Goal: Contribute content

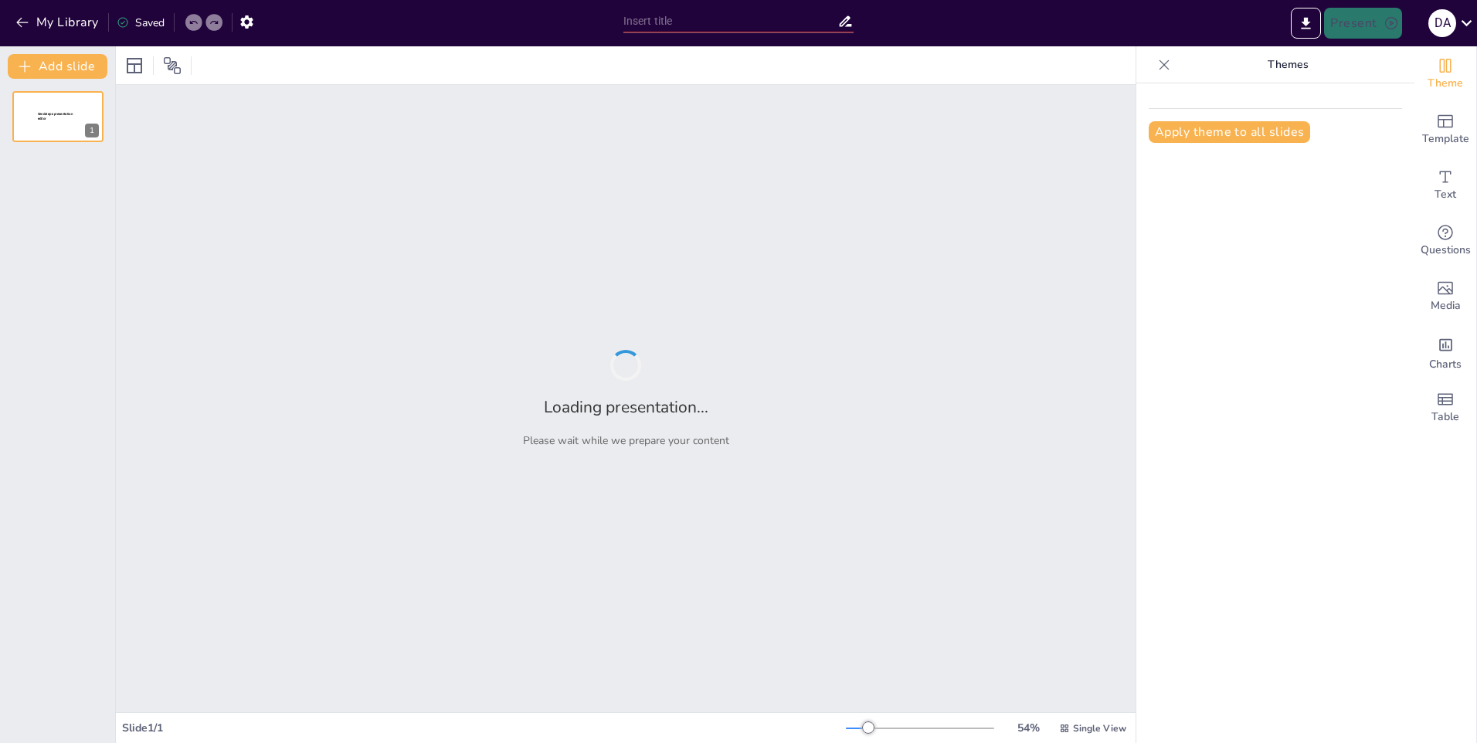
type input "Metodología y Análisis del Censo de Población y Vivienda: Herramientas Matemáti…"
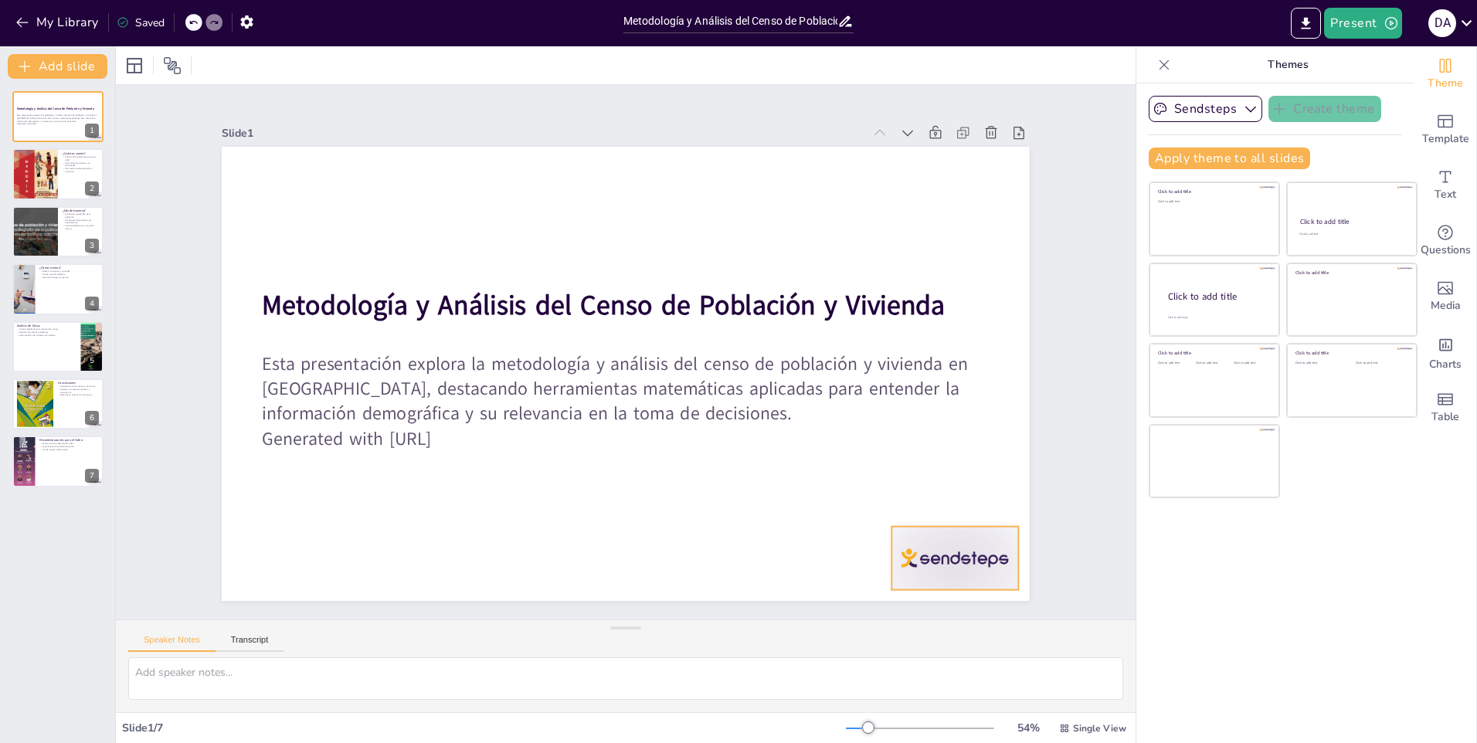
click at [946, 553] on div at bounding box center [955, 558] width 126 height 63
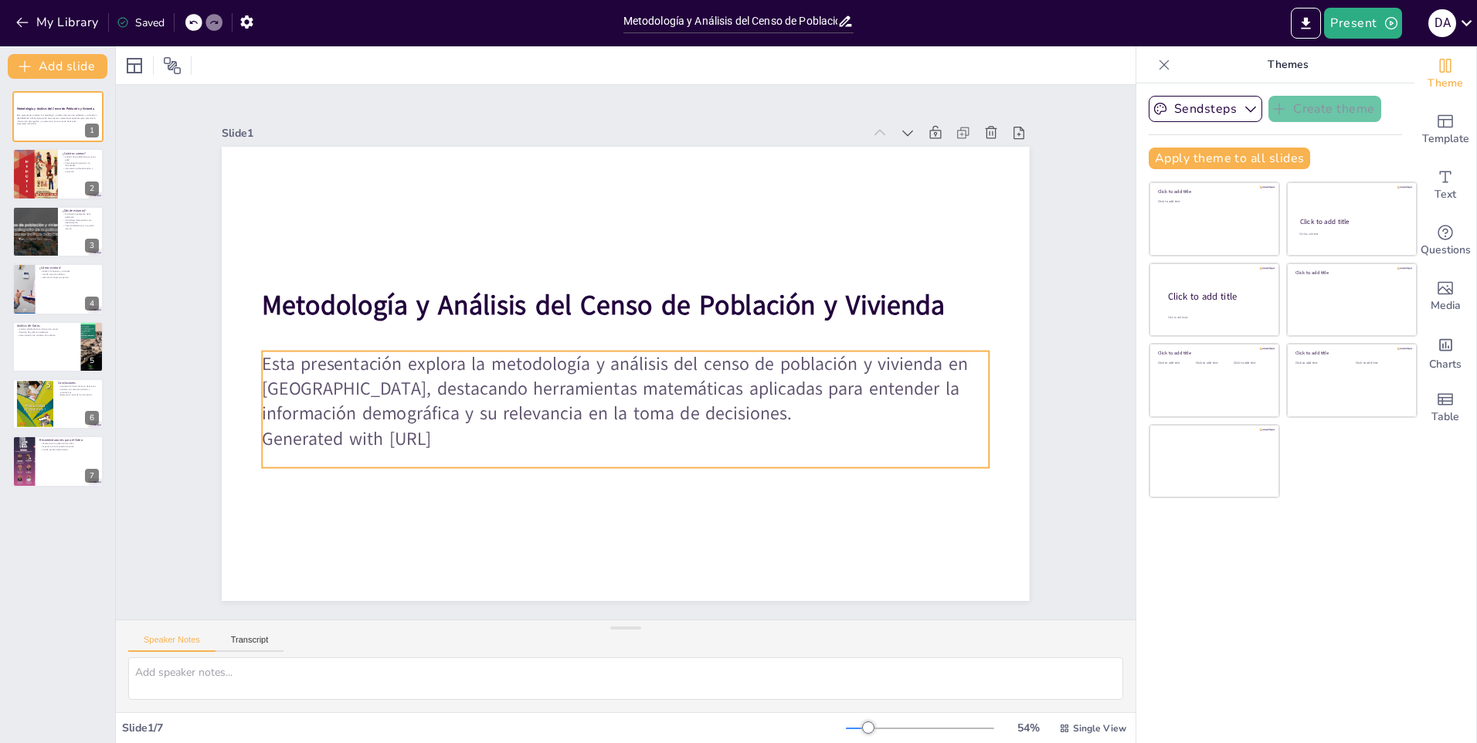
click at [474, 433] on p "Generated with [URL]" at bounding box center [616, 438] width 725 height 101
click at [485, 436] on p "Generated with [URL]" at bounding box center [616, 439] width 725 height 101
click at [481, 434] on p "Generated with [URL]" at bounding box center [626, 439] width 727 height 25
click at [480, 434] on p "Generated with [URL]" at bounding box center [626, 439] width 727 height 25
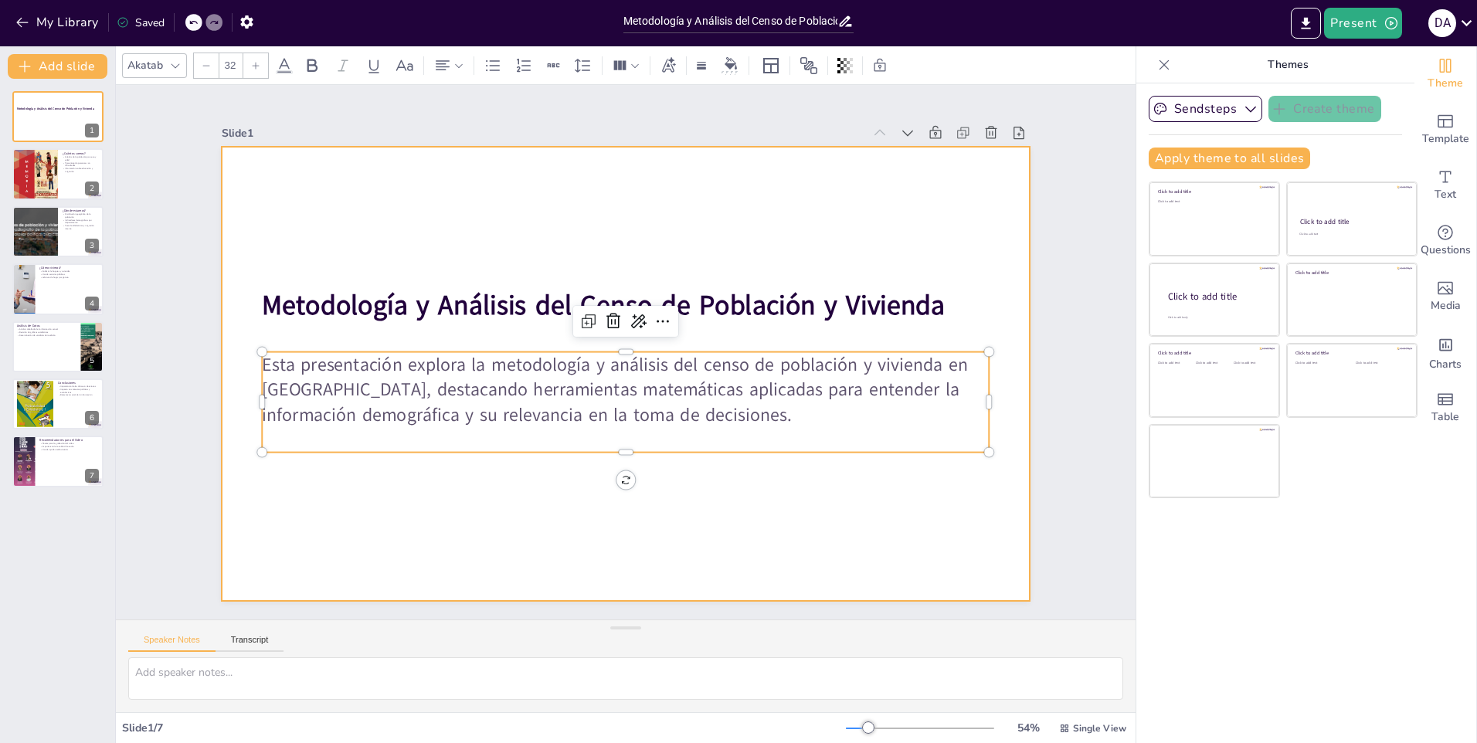
click at [464, 518] on div at bounding box center [623, 374] width 850 height 536
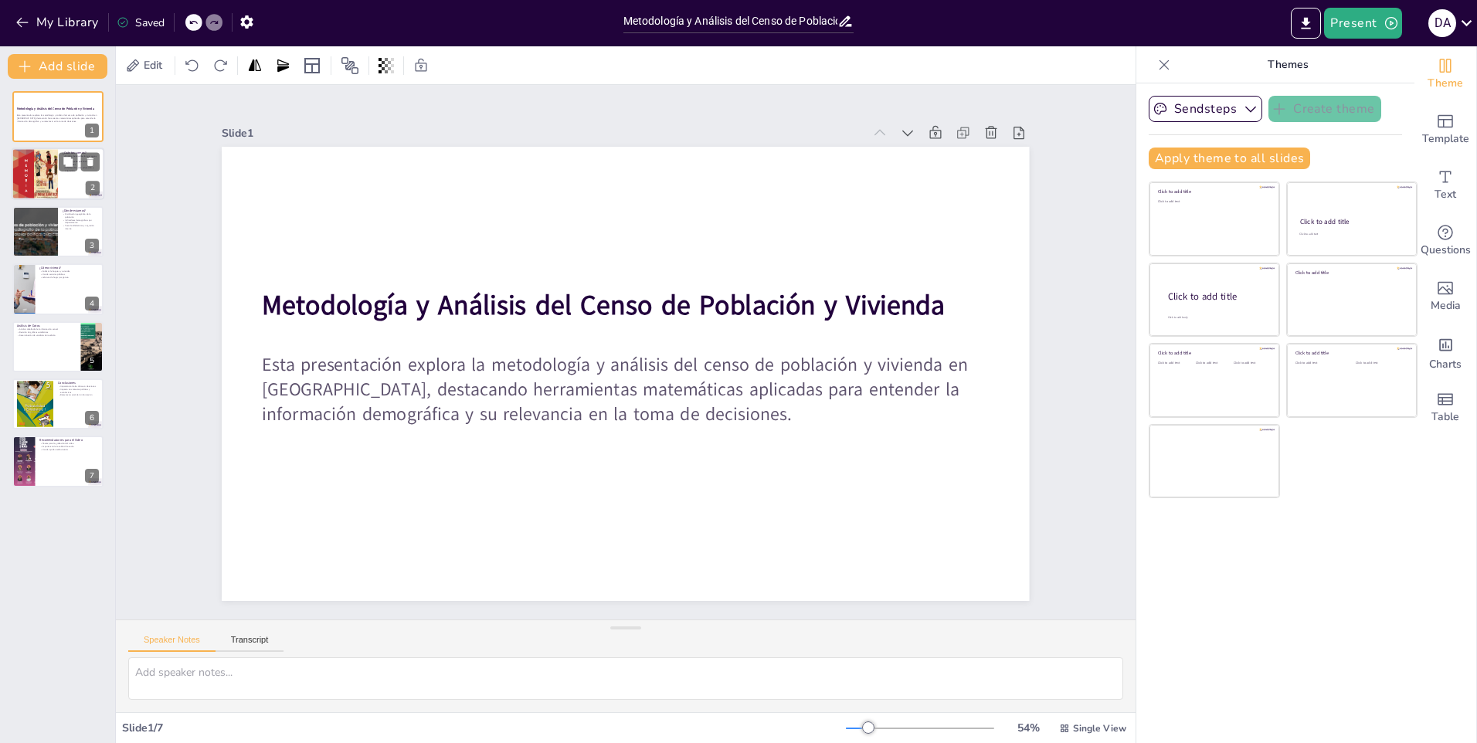
click at [49, 179] on div at bounding box center [35, 174] width 46 height 60
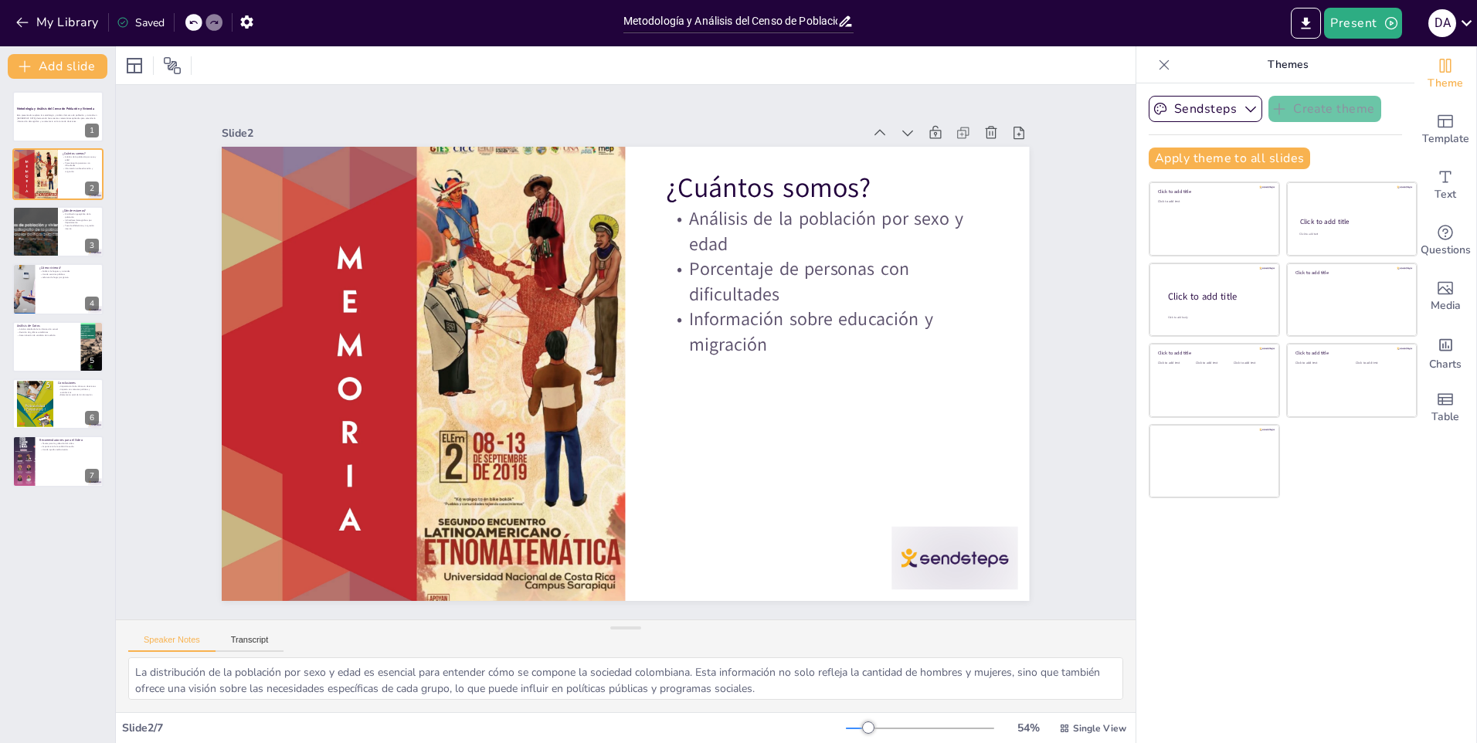
click at [10, 236] on div "Metodología y Análisis del Censo de Población y Vivienda Esta presentación expl…" at bounding box center [57, 289] width 115 height 396
click at [32, 243] on div at bounding box center [35, 231] width 94 height 53
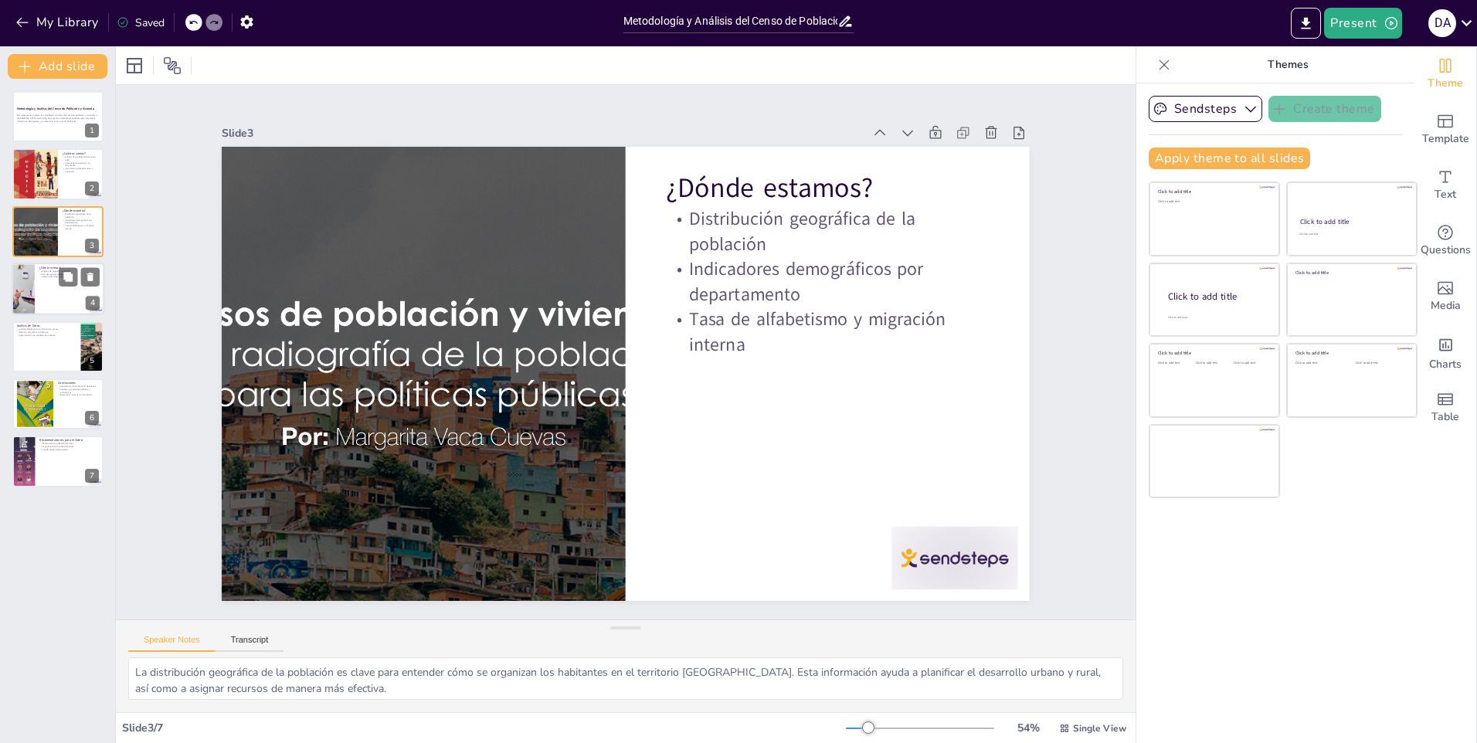
click at [56, 307] on div at bounding box center [58, 289] width 93 height 53
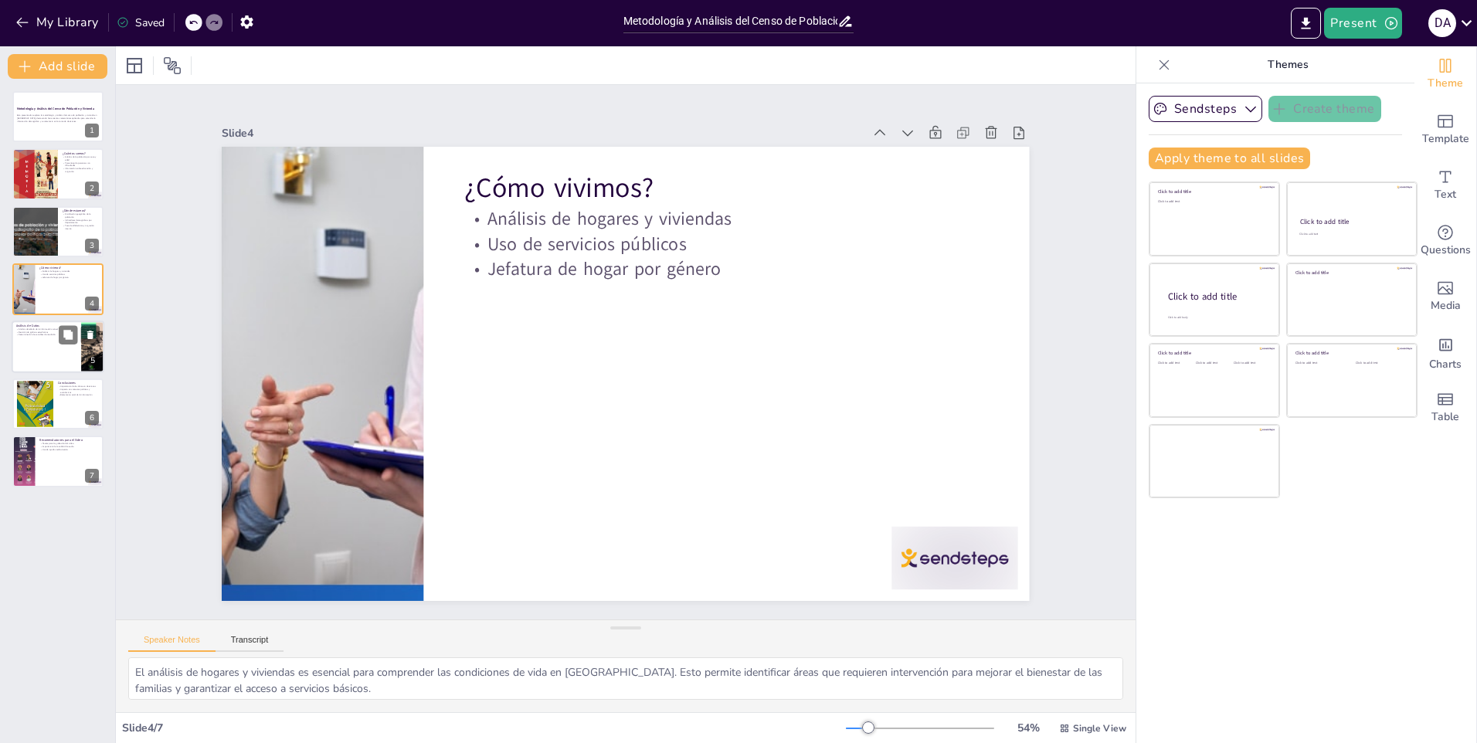
click at [44, 354] on div at bounding box center [58, 347] width 93 height 53
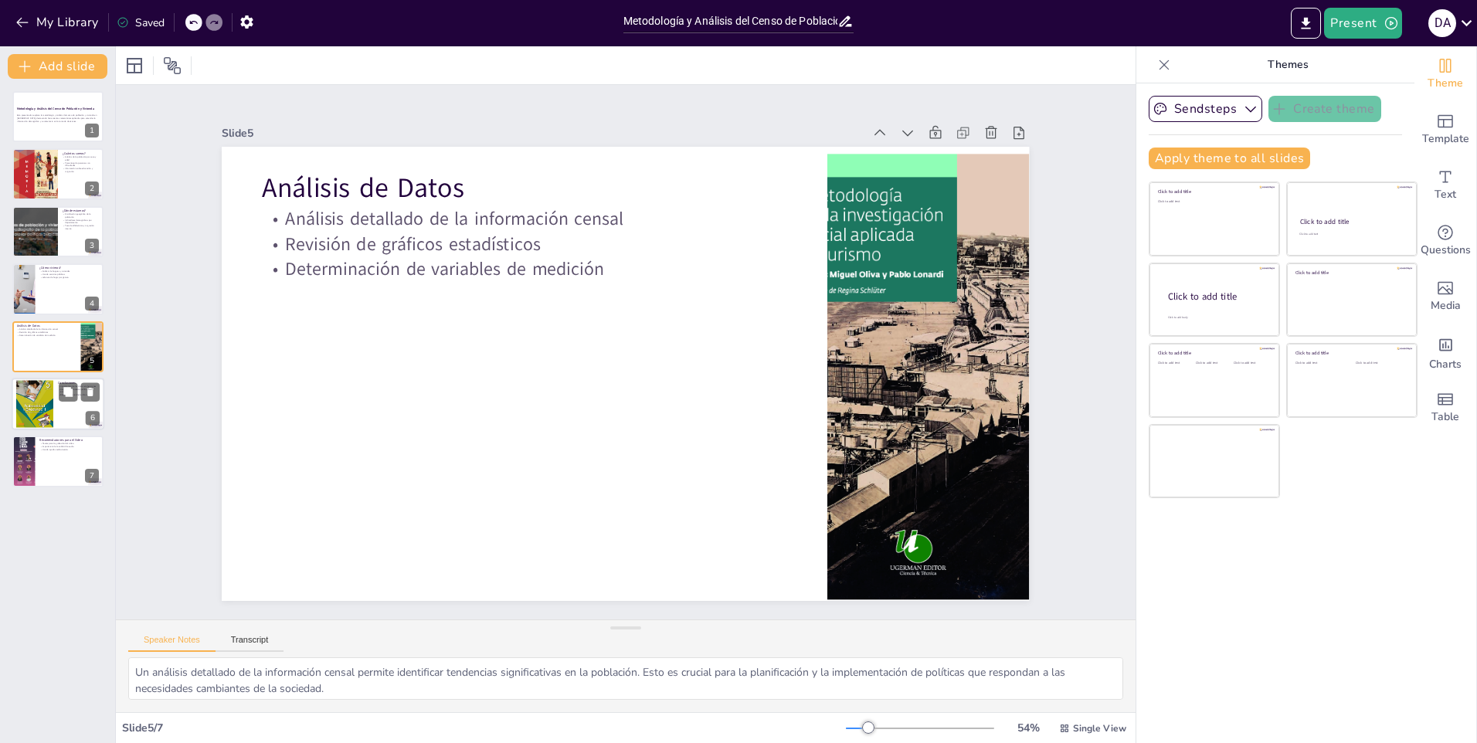
click at [56, 402] on div at bounding box center [58, 404] width 93 height 53
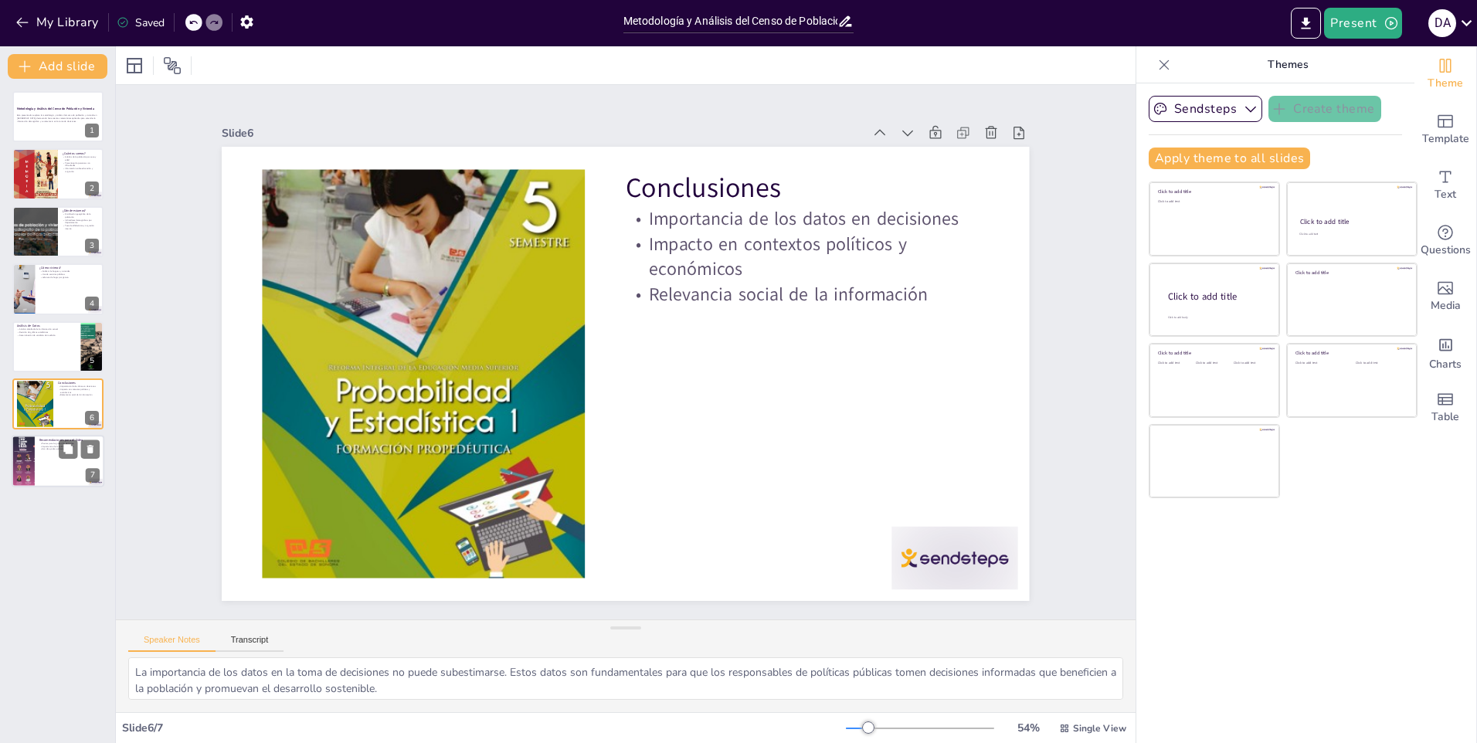
click at [49, 446] on p "Importancia de la calidad de audio" at bounding box center [69, 446] width 60 height 3
type textarea "Las pautas para la grabación del video son esenciales para garantizar que el co…"
